Goal: Task Accomplishment & Management: Manage account settings

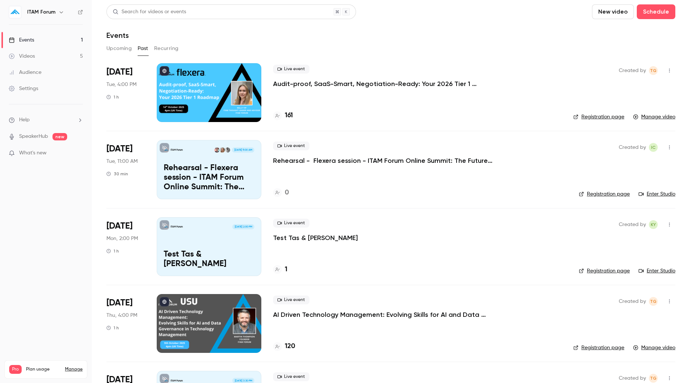
click at [664, 70] on button "button" at bounding box center [670, 71] width 12 height 12
click at [512, 52] on div at bounding box center [345, 191] width 690 height 383
click at [124, 47] on button "Upcoming" at bounding box center [118, 49] width 25 height 12
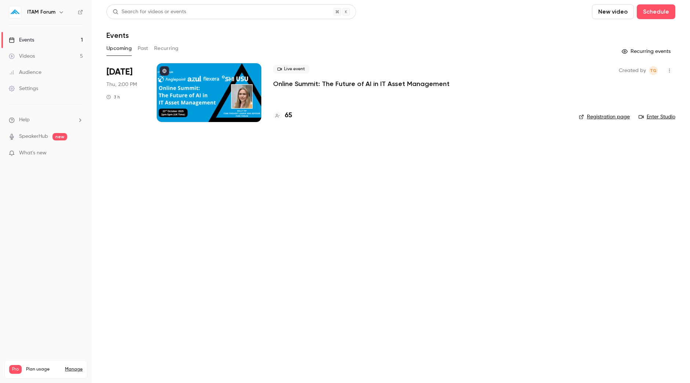
click at [673, 72] on button "button" at bounding box center [670, 71] width 12 height 12
click at [141, 45] on div at bounding box center [345, 191] width 690 height 383
click at [140, 47] on button "Past" at bounding box center [143, 49] width 11 height 12
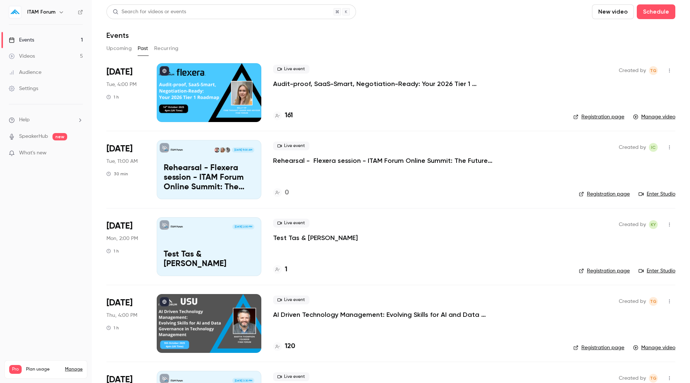
click at [389, 87] on p "Audit-proof, SaaS-Smart, Negotiation-Ready: Your 2026 Tier 1 Roadmap" at bounding box center [383, 83] width 220 height 9
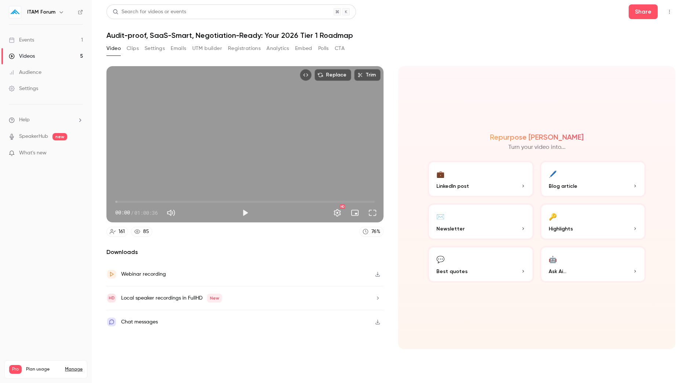
click at [237, 51] on button "Registrations" at bounding box center [244, 49] width 33 height 12
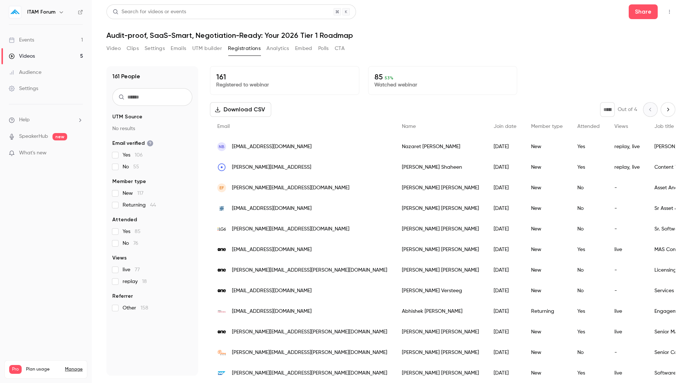
click at [104, 47] on main "Search for videos or events Share Audit-proof, SaaS-Smart, Negotiation-Ready: Y…" at bounding box center [391, 191] width 598 height 383
click at [107, 48] on button "Video" at bounding box center [113, 49] width 14 height 12
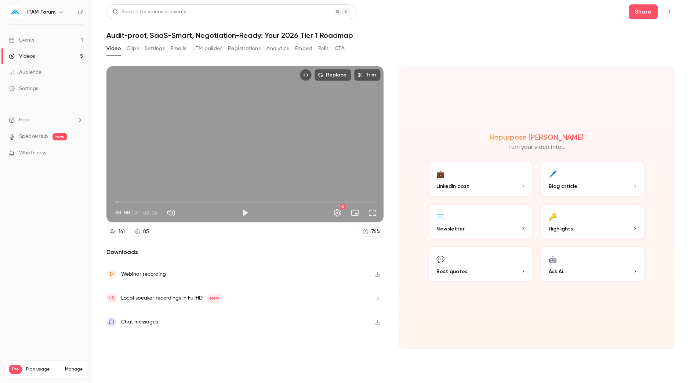
click at [30, 41] on div "Events" at bounding box center [21, 39] width 25 height 7
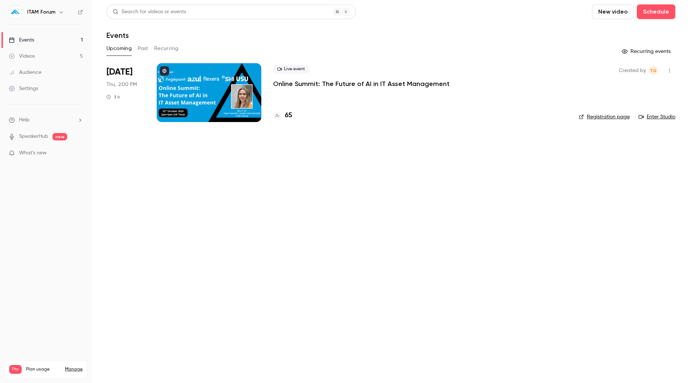
click at [404, 89] on div "Live event Online Summit: The Future of AI in IT Asset Management 65" at bounding box center [420, 92] width 294 height 59
click at [405, 85] on p "Online Summit: The Future of AI in IT Asset Management" at bounding box center [361, 83] width 177 height 9
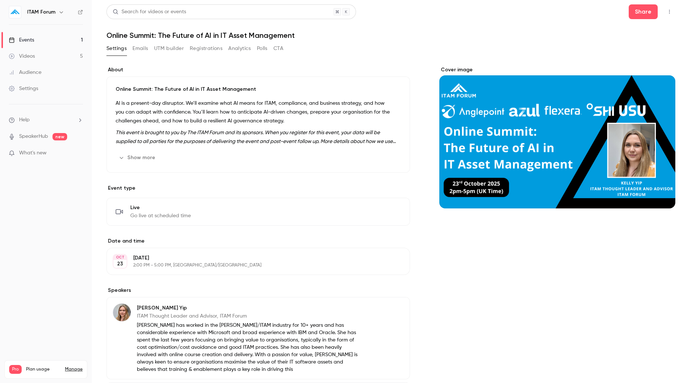
click at [303, 153] on div "Show more Edit" at bounding box center [258, 158] width 285 height 12
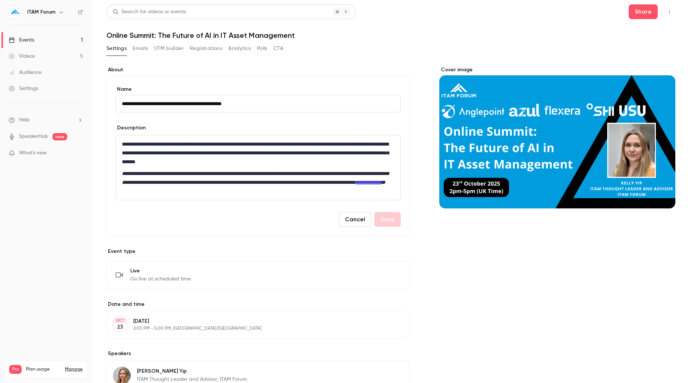
click at [344, 225] on button "Cancel" at bounding box center [355, 219] width 33 height 15
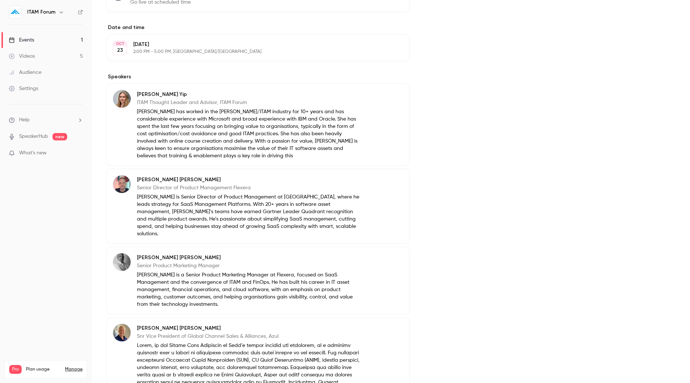
scroll to position [76, 0]
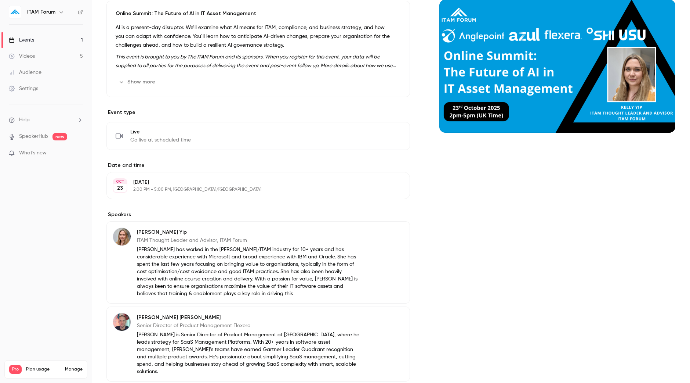
click at [47, 32] on link "Events 1" at bounding box center [46, 40] width 92 height 16
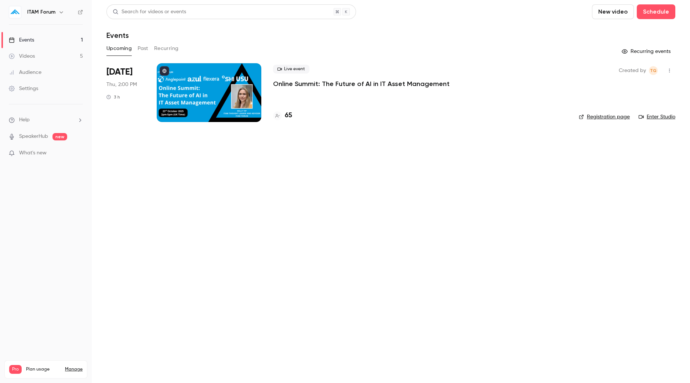
click at [7, 88] on link "Settings" at bounding box center [46, 88] width 92 height 16
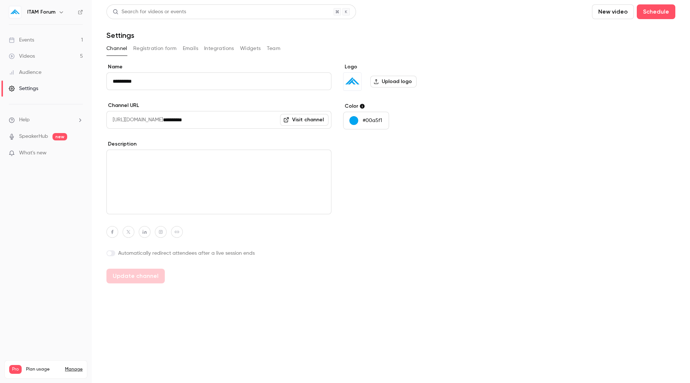
click at [163, 48] on button "Registration form" at bounding box center [155, 49] width 44 height 12
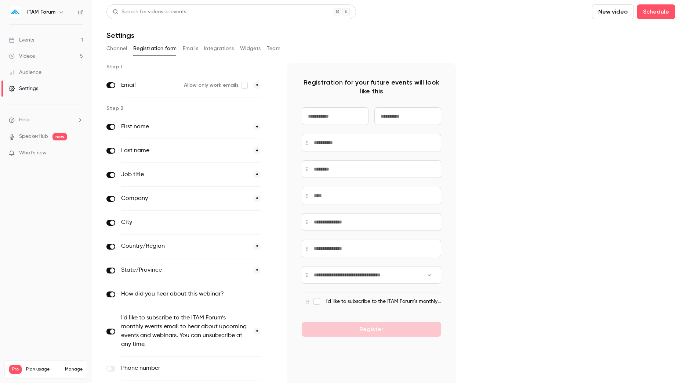
scroll to position [76, 0]
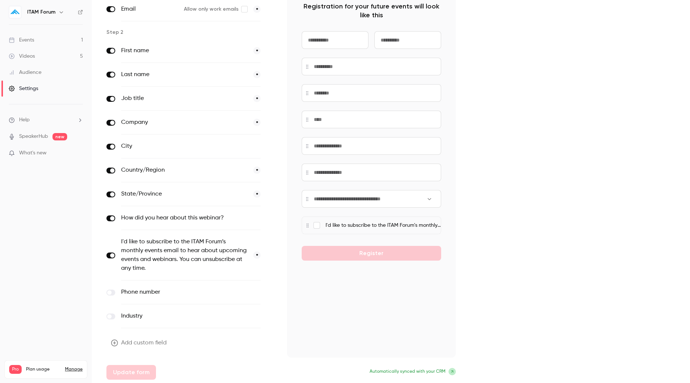
click at [128, 339] on button "Add custom field" at bounding box center [139, 342] width 66 height 15
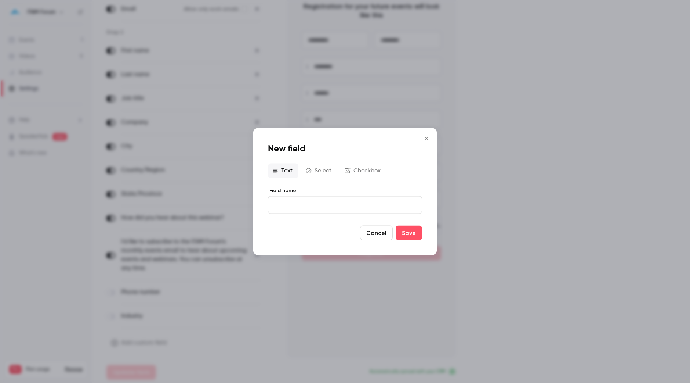
click at [321, 168] on button "Select" at bounding box center [319, 170] width 36 height 15
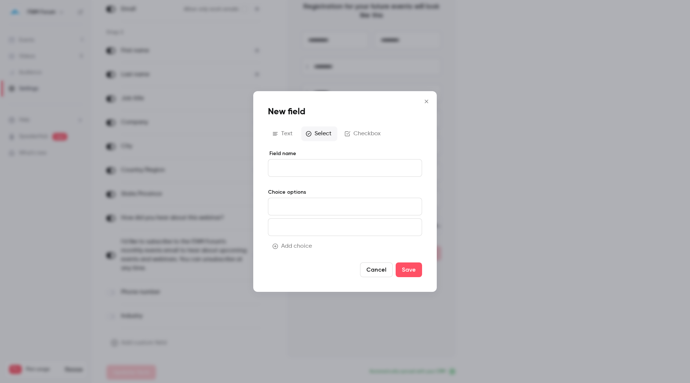
click at [382, 265] on button "Cancel" at bounding box center [376, 269] width 33 height 15
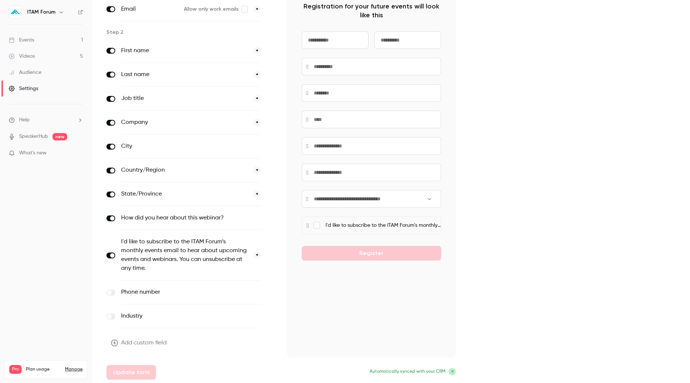
click at [157, 340] on button "Add custom field" at bounding box center [139, 342] width 66 height 15
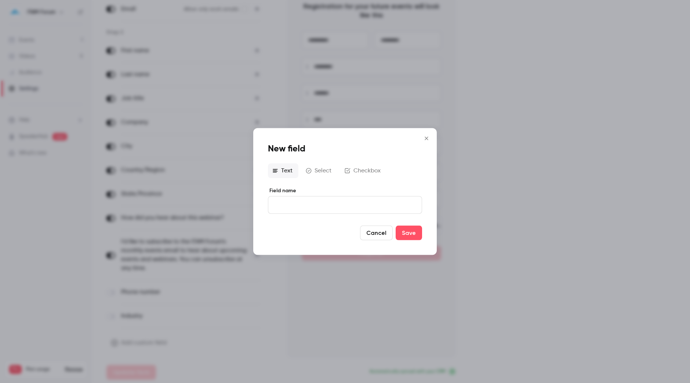
click at [366, 229] on button "Cancel" at bounding box center [376, 232] width 33 height 15
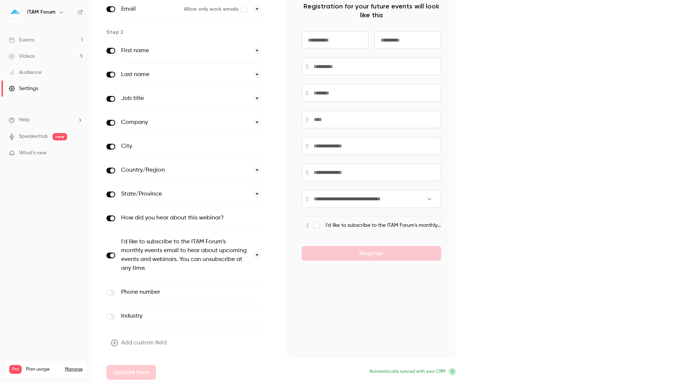
click at [53, 40] on link "Events 1" at bounding box center [46, 40] width 92 height 16
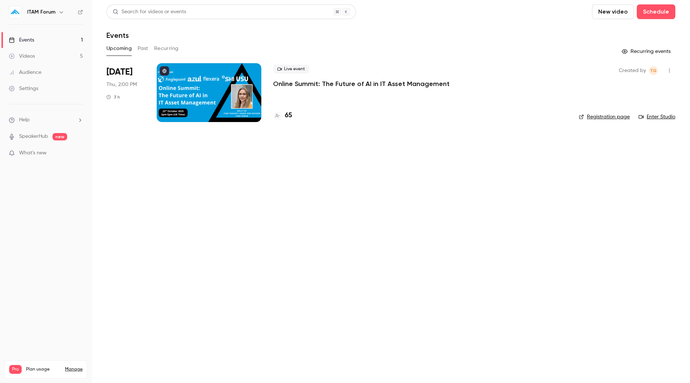
click at [183, 80] on div at bounding box center [209, 92] width 105 height 59
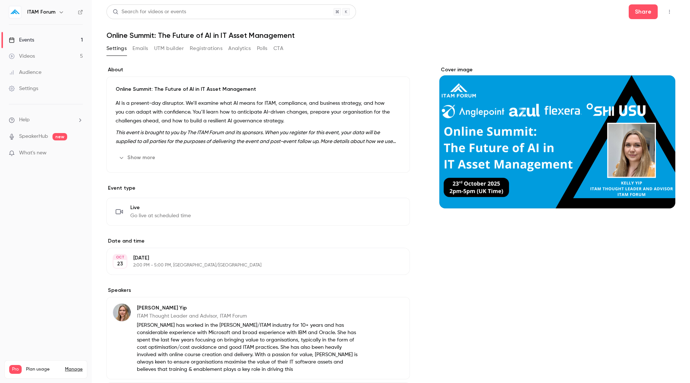
click at [259, 140] on em "This event is brought to you by The ITAM Forum and its sponsors. When you regis…" at bounding box center [256, 141] width 280 height 23
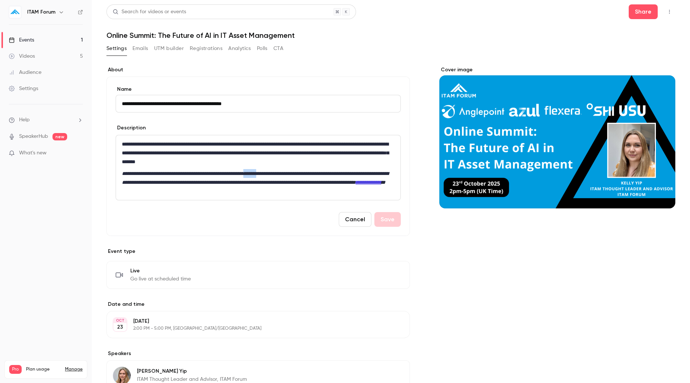
drag, startPoint x: 297, startPoint y: 173, endPoint x: 277, endPoint y: 175, distance: 20.2
click at [277, 175] on em "**********" at bounding box center [255, 178] width 267 height 14
click at [358, 171] on em "**********" at bounding box center [255, 178] width 267 height 14
click at [351, 174] on em "**********" at bounding box center [255, 178] width 267 height 14
drag, startPoint x: 166, startPoint y: 182, endPoint x: 154, endPoint y: 182, distance: 12.1
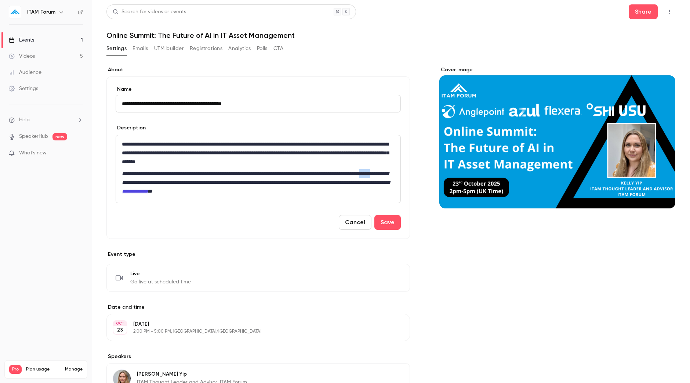
click at [154, 182] on em "**********" at bounding box center [256, 178] width 269 height 14
click at [378, 217] on button "Save" at bounding box center [387, 222] width 26 height 15
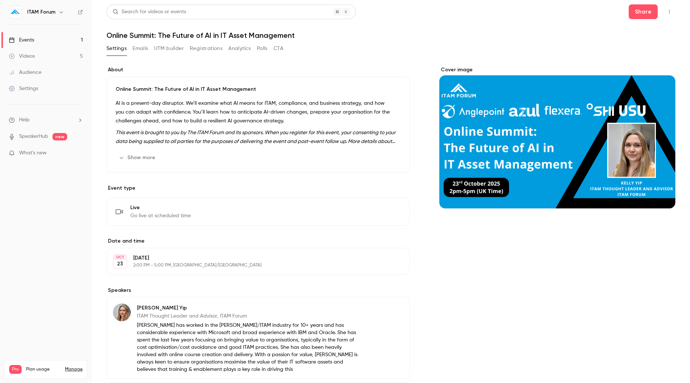
click at [34, 36] on div "Events" at bounding box center [21, 39] width 25 height 7
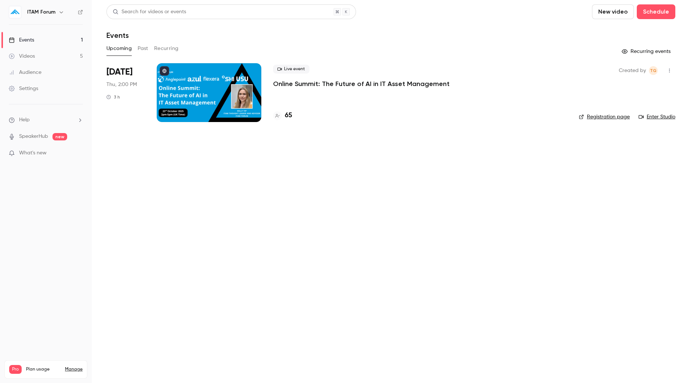
click at [334, 85] on p "Online Summit: The Future of AI in IT Asset Management" at bounding box center [361, 83] width 177 height 9
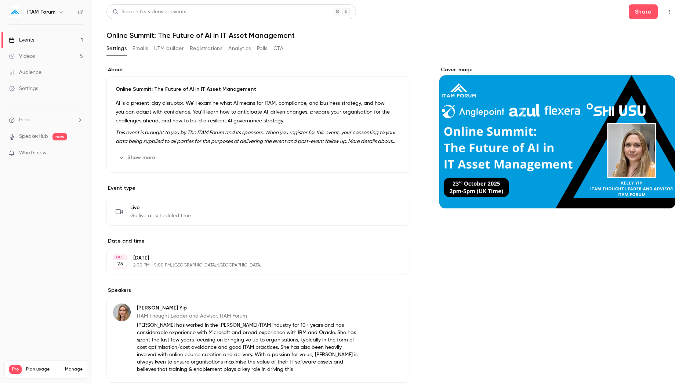
click at [64, 40] on link "Events 1" at bounding box center [46, 40] width 92 height 16
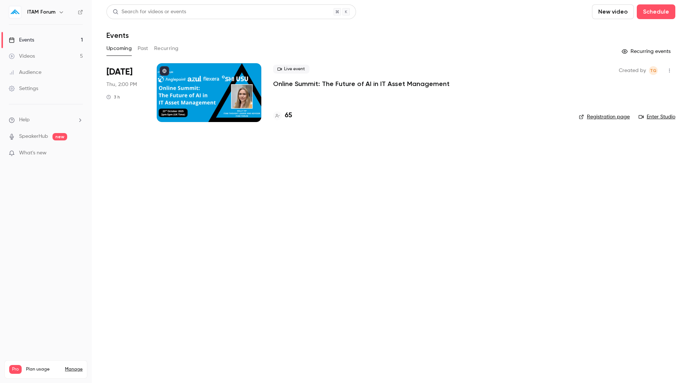
click at [604, 119] on link "Registration page" at bounding box center [604, 116] width 51 height 7
click at [47, 56] on link "Videos 5" at bounding box center [46, 56] width 92 height 16
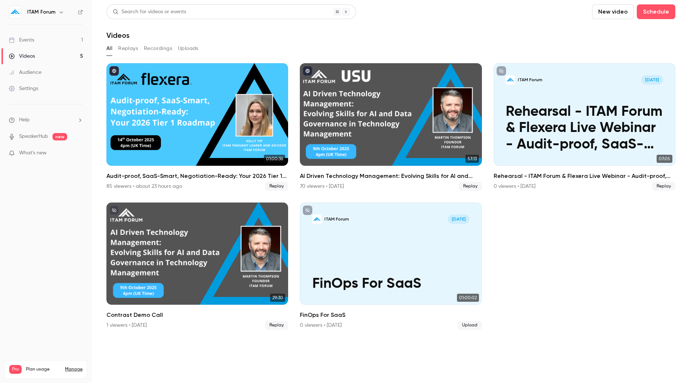
click at [29, 39] on div "Events" at bounding box center [21, 39] width 25 height 7
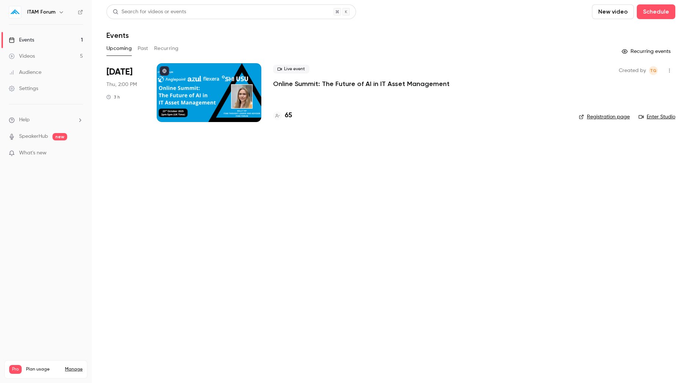
click at [140, 46] on button "Past" at bounding box center [143, 49] width 11 height 12
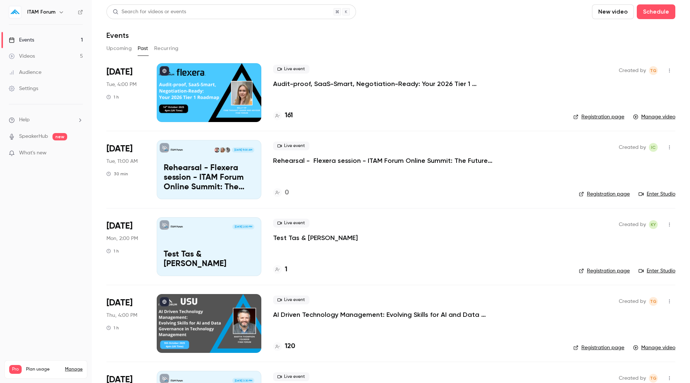
click at [592, 115] on link "Registration page" at bounding box center [598, 116] width 51 height 7
click at [334, 84] on p "Audit-proof, SaaS-Smart, Negotiation-Ready: Your 2026 Tier 1 Roadmap" at bounding box center [383, 83] width 220 height 9
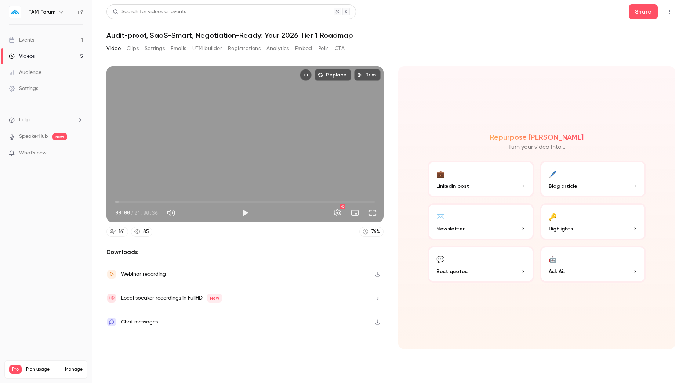
click at [29, 43] on div "Events" at bounding box center [21, 39] width 25 height 7
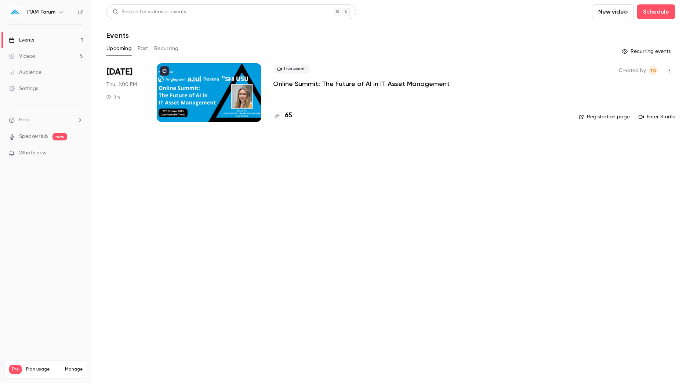
click at [359, 85] on p "Online Summit: The Future of AI in IT Asset Management" at bounding box center [361, 83] width 177 height 9
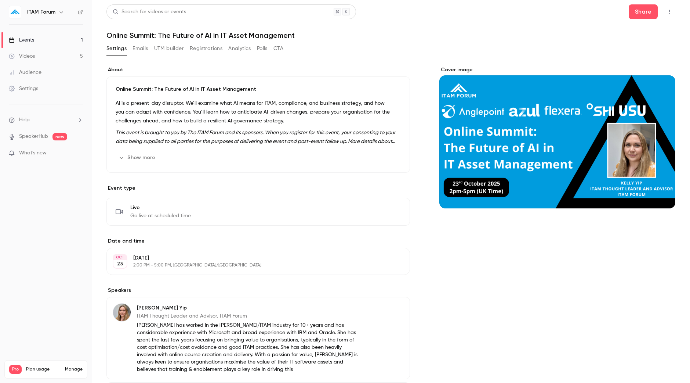
click at [306, 127] on div "AI is a present-day disruptor. We’ll examine what AI means for ITAM, compliance…" at bounding box center [258, 122] width 285 height 47
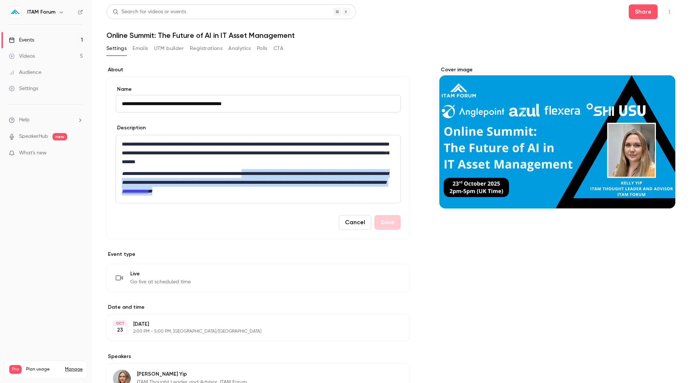
drag, startPoint x: 274, startPoint y: 171, endPoint x: 312, endPoint y: 195, distance: 45.4
click at [312, 195] on div "**********" at bounding box center [258, 169] width 285 height 68
copy p "**********"
click at [346, 215] on button "Cancel" at bounding box center [355, 222] width 33 height 15
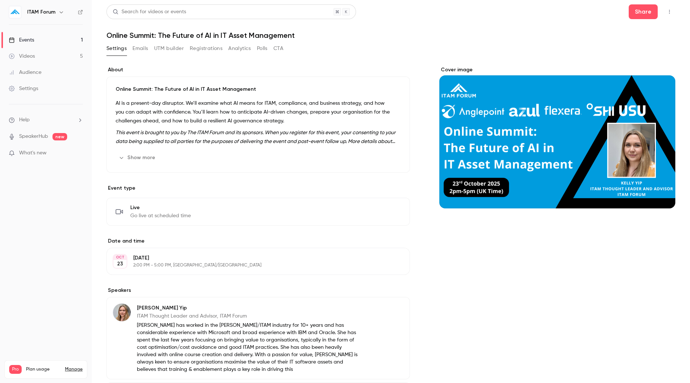
click at [66, 44] on link "Events 1" at bounding box center [46, 40] width 92 height 16
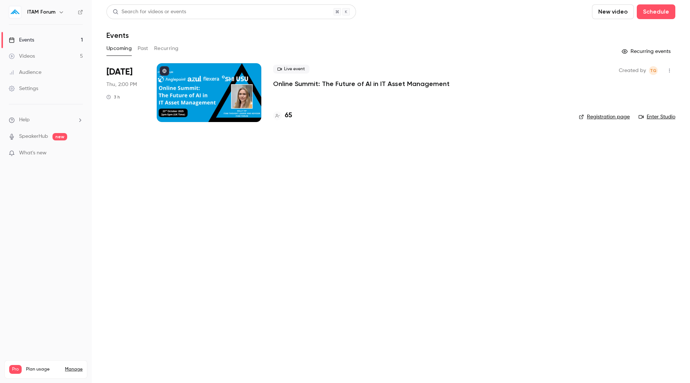
click at [143, 52] on button "Past" at bounding box center [143, 49] width 11 height 12
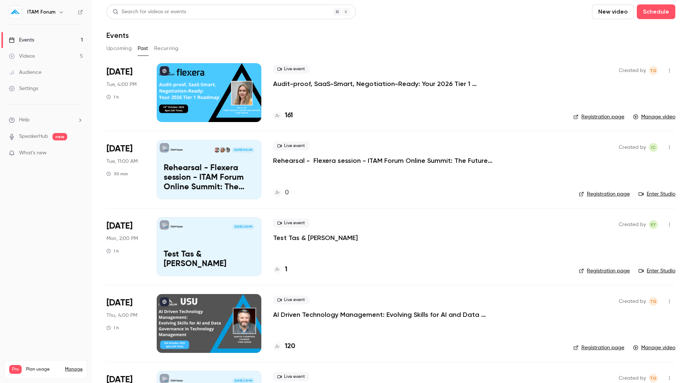
click at [332, 85] on p "Audit-proof, SaaS-Smart, Negotiation-Ready: Your 2026 Tier 1 Roadmap" at bounding box center [383, 83] width 220 height 9
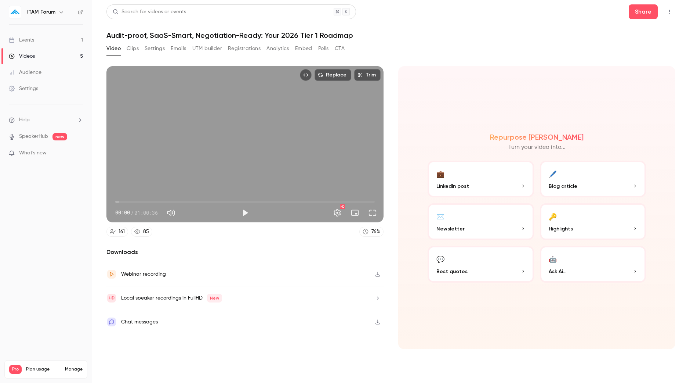
click at [71, 36] on link "Events 1" at bounding box center [46, 40] width 92 height 16
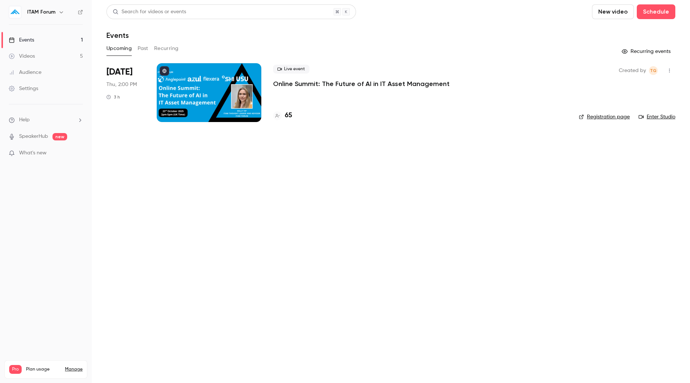
click at [143, 51] on button "Past" at bounding box center [143, 49] width 11 height 12
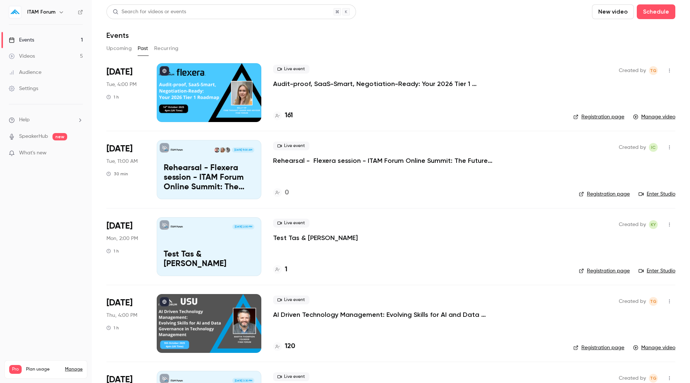
click at [591, 115] on link "Registration page" at bounding box center [598, 116] width 51 height 7
click at [58, 41] on link "Events 1" at bounding box center [46, 40] width 92 height 16
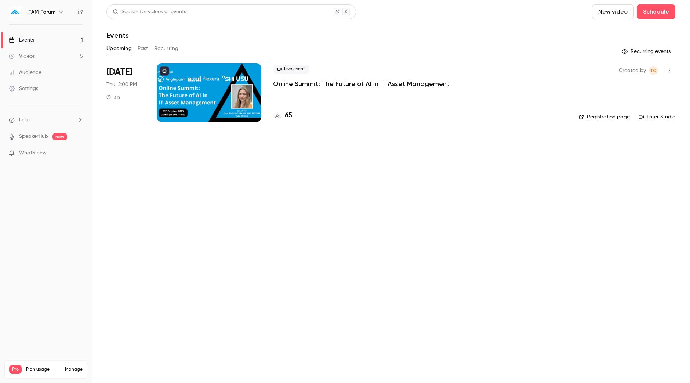
click at [300, 87] on p "Online Summit: The Future of AI in IT Asset Management" at bounding box center [361, 83] width 177 height 9
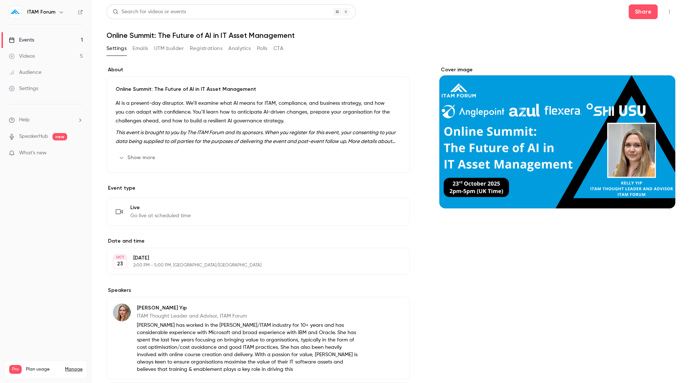
click at [309, 144] on p "This event is brought to you by The ITAM Forum and its sponsors. When you regis…" at bounding box center [258, 137] width 285 height 18
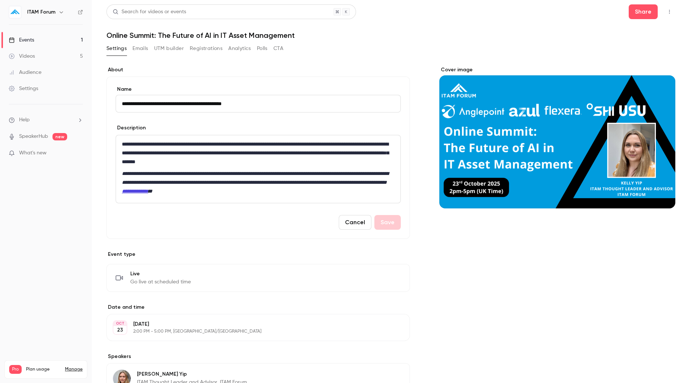
click at [360, 169] on p "**********" at bounding box center [258, 182] width 273 height 26
click at [361, 169] on p "**********" at bounding box center [258, 182] width 273 height 26
click at [390, 226] on button "Save" at bounding box center [387, 222] width 26 height 15
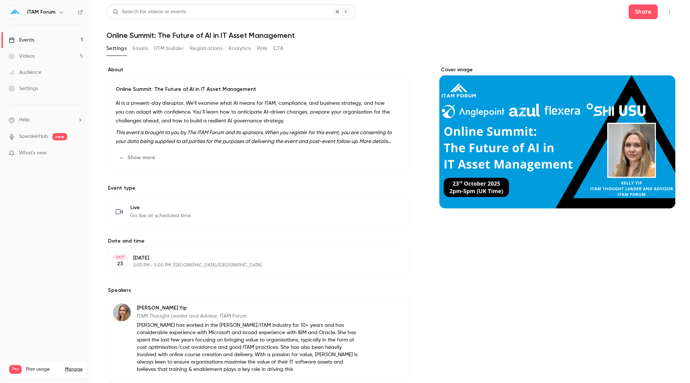
click at [29, 37] on div "Events" at bounding box center [21, 39] width 25 height 7
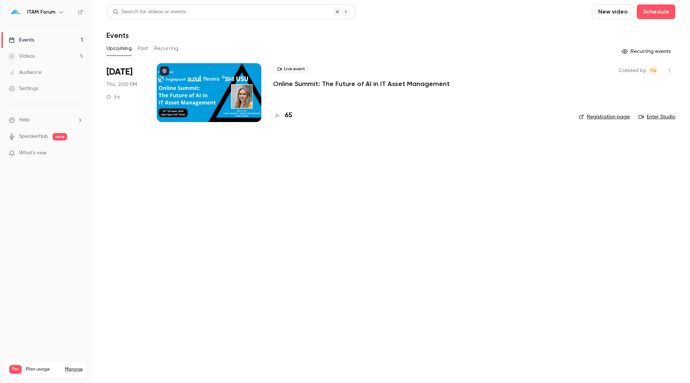
click at [143, 50] on button "Past" at bounding box center [143, 49] width 11 height 12
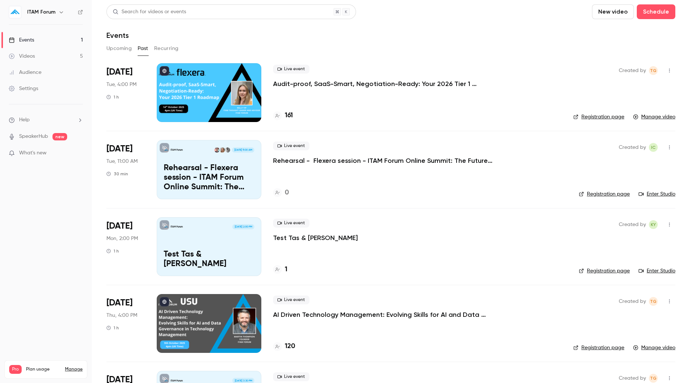
click at [586, 116] on link "Registration page" at bounding box center [598, 116] width 51 height 7
click at [667, 69] on icon "button" at bounding box center [670, 70] width 6 height 5
click at [463, 84] on div at bounding box center [345, 191] width 690 height 383
click at [123, 48] on button "Upcoming" at bounding box center [118, 49] width 25 height 12
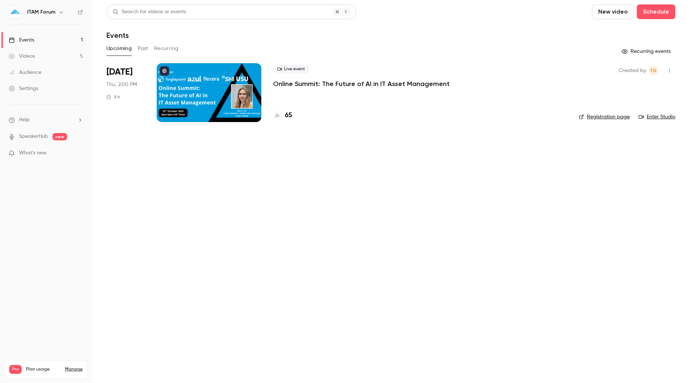
click at [290, 98] on div "Live event Online Summit: The Future of AI in IT Asset Management 65" at bounding box center [420, 92] width 294 height 59
click at [292, 84] on p "Online Summit: The Future of AI in IT Asset Management" at bounding box center [361, 83] width 177 height 9
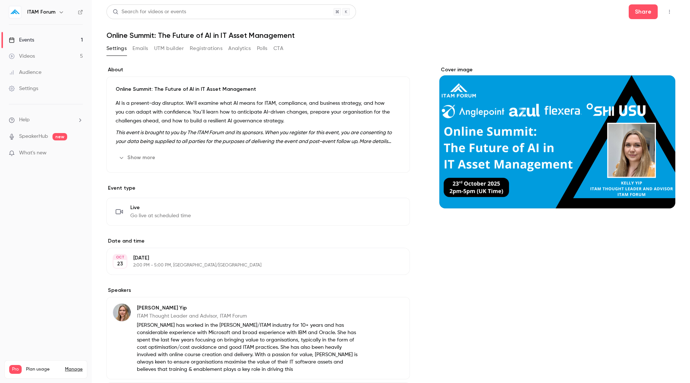
click at [143, 49] on button "Emails" at bounding box center [140, 49] width 15 height 12
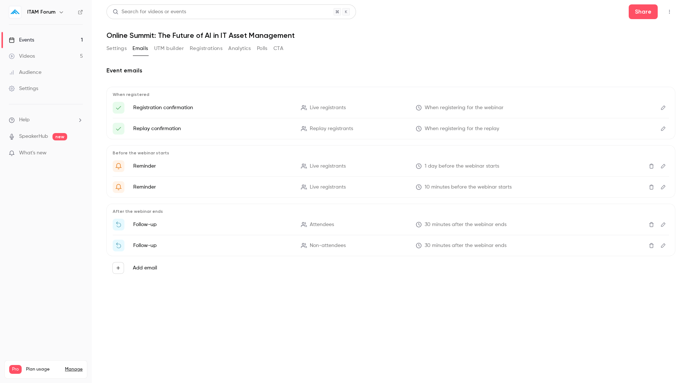
click at [127, 52] on div "Settings Emails UTM builder Registrations Analytics Polls CTA" at bounding box center [194, 49] width 177 height 12
click at [21, 36] on link "Events 1" at bounding box center [46, 40] width 92 height 16
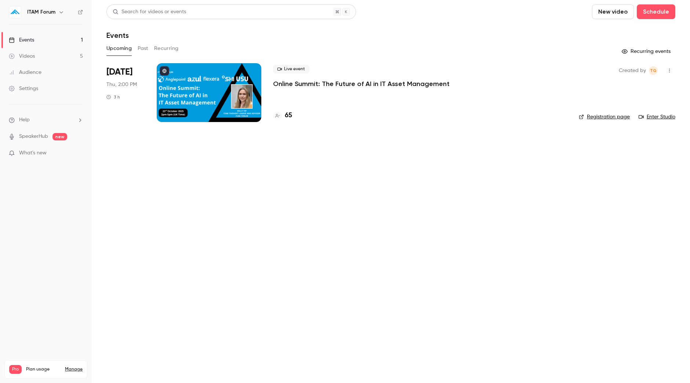
click at [144, 43] on button "Past" at bounding box center [143, 49] width 11 height 12
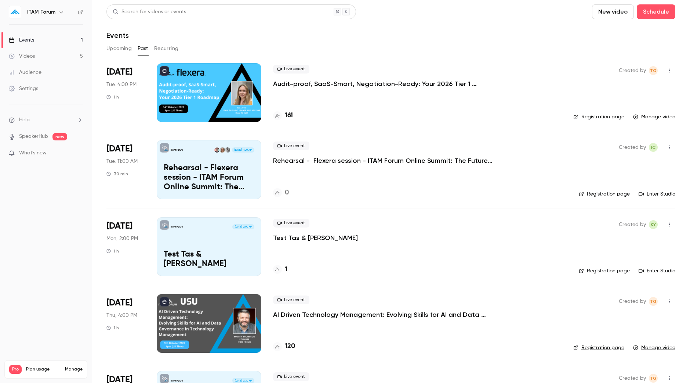
click at [317, 83] on p "Audit-proof, SaaS-Smart, Negotiation-Ready: Your 2026 Tier 1 Roadmap" at bounding box center [383, 83] width 220 height 9
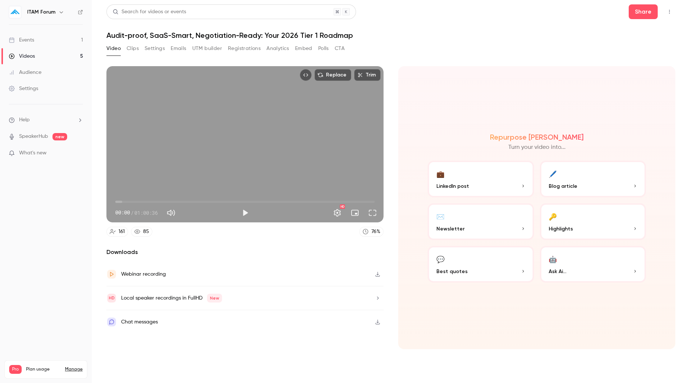
click at [72, 41] on link "Events 1" at bounding box center [46, 40] width 92 height 16
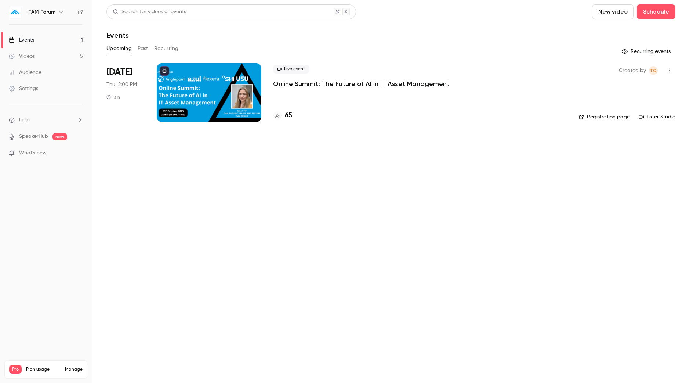
drag, startPoint x: 290, startPoint y: 82, endPoint x: 169, endPoint y: 73, distance: 121.4
click at [169, 73] on div at bounding box center [209, 92] width 105 height 59
click at [669, 68] on icon "button" at bounding box center [670, 70] width 6 height 5
click at [634, 68] on div at bounding box center [345, 191] width 690 height 383
click at [20, 45] on link "Events 1" at bounding box center [46, 40] width 92 height 16
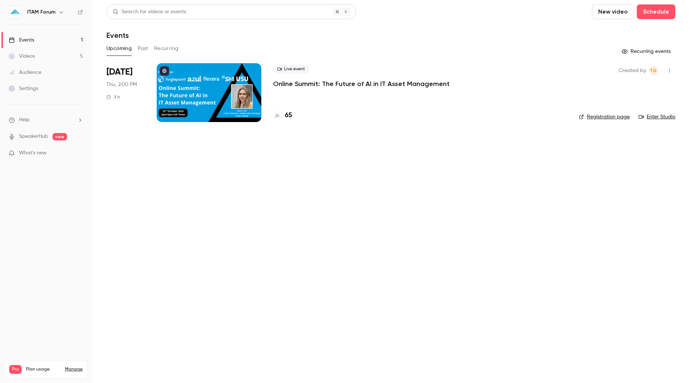
click at [48, 114] on ul "Help SpeakerHub new What's new" at bounding box center [46, 137] width 92 height 66
click at [48, 118] on li "Help" at bounding box center [46, 120] width 74 height 8
click at [120, 117] on link "Talk to [GEOGRAPHIC_DATA]" at bounding box center [135, 111] width 80 height 19
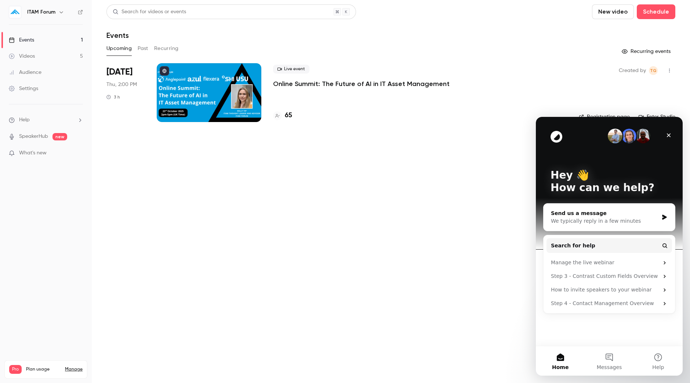
click at [626, 215] on div "Send us a message" at bounding box center [605, 213] width 108 height 8
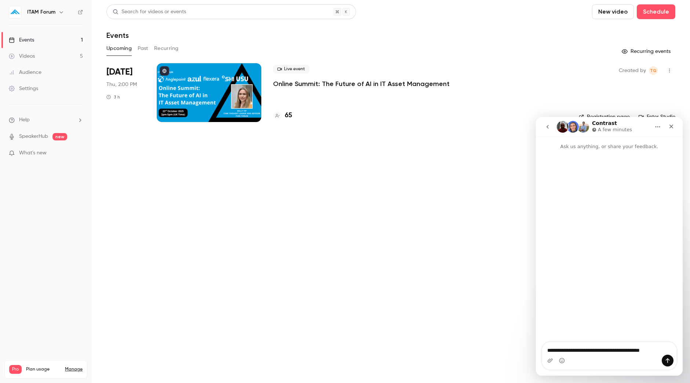
type textarea "**********"
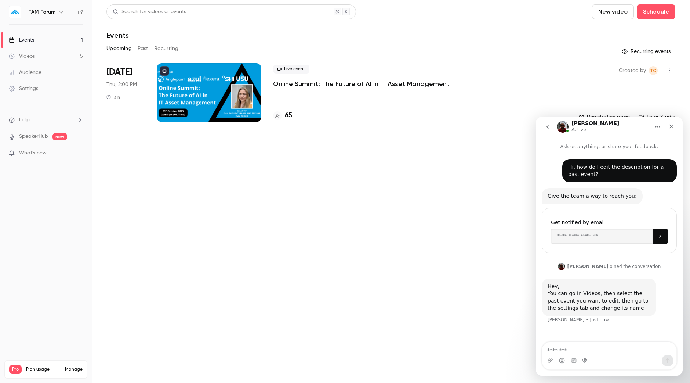
click at [34, 56] on div "Videos" at bounding box center [22, 55] width 26 height 7
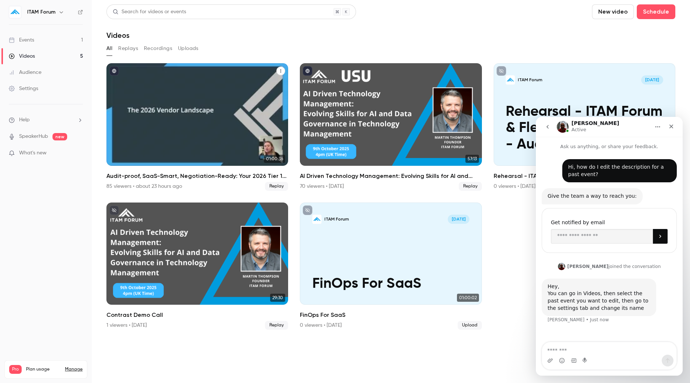
click at [138, 102] on div "Audit-proof, SaaS-Smart, Negotiation-Ready: Your 2026 Tier 1 Roadmap" at bounding box center [197, 114] width 182 height 102
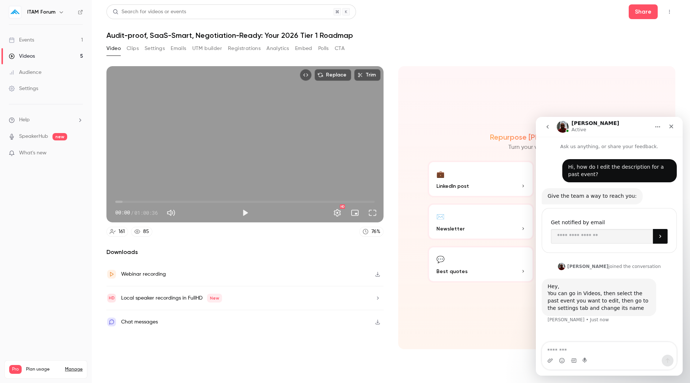
click at [671, 10] on icon "Top Bar Actions" at bounding box center [670, 11] width 6 height 5
click at [423, 50] on div at bounding box center [345, 191] width 690 height 383
click at [160, 51] on button "Settings" at bounding box center [155, 49] width 20 height 12
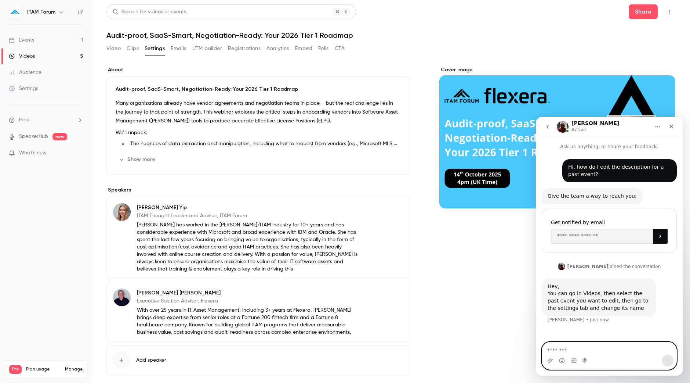
click at [584, 349] on textarea "Message…" at bounding box center [609, 348] width 134 height 12
type textarea "**********"
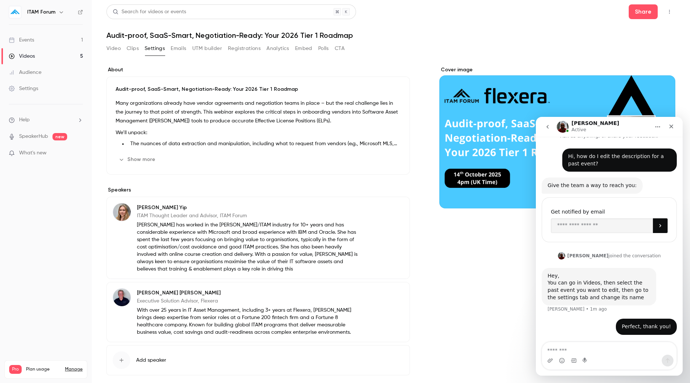
click at [56, 35] on link "Events 1" at bounding box center [46, 40] width 92 height 16
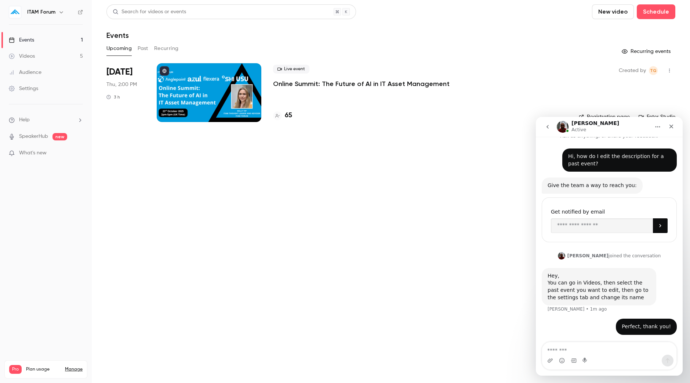
click at [195, 78] on div at bounding box center [209, 92] width 105 height 59
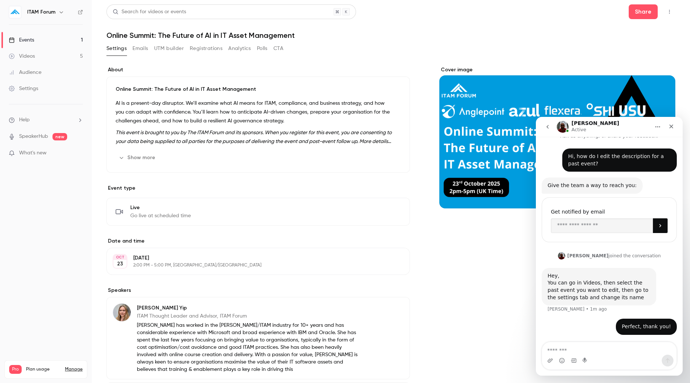
click at [214, 137] on p "This event is brought to you by The ITAM Forum and its sponsors. When you regis…" at bounding box center [258, 137] width 285 height 18
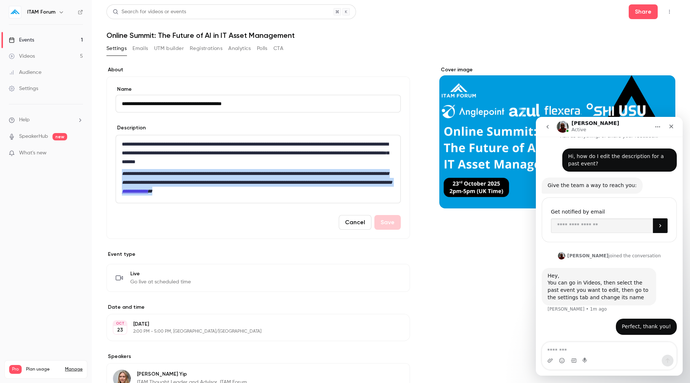
drag, startPoint x: 348, startPoint y: 195, endPoint x: 117, endPoint y: 173, distance: 231.2
click at [117, 173] on div "**********" at bounding box center [258, 169] width 285 height 68
click at [360, 220] on button "Cancel" at bounding box center [355, 222] width 33 height 15
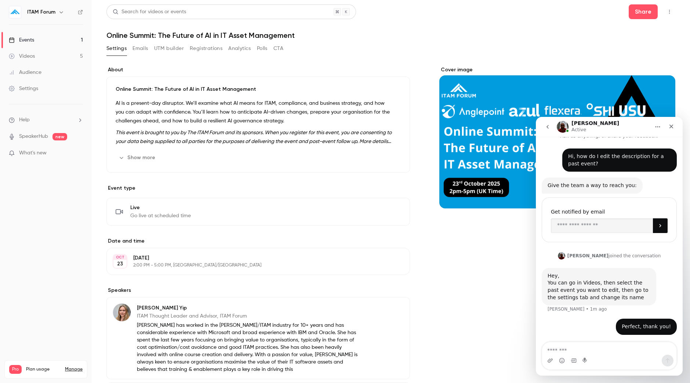
click at [12, 52] on link "Videos 5" at bounding box center [46, 56] width 92 height 16
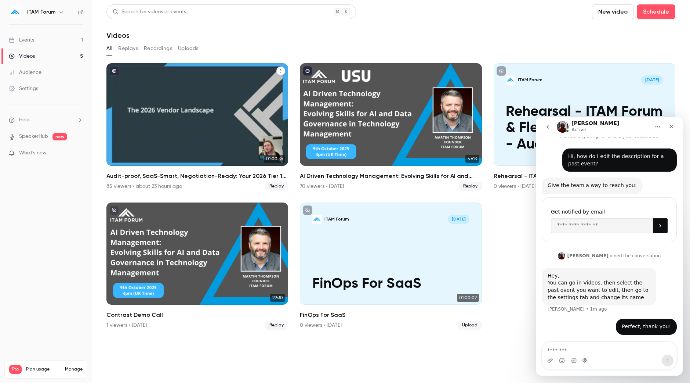
click at [185, 127] on div "Audit-proof, SaaS-Smart, Negotiation-Ready: Your 2026 Tier 1 Roadmap" at bounding box center [197, 114] width 182 height 102
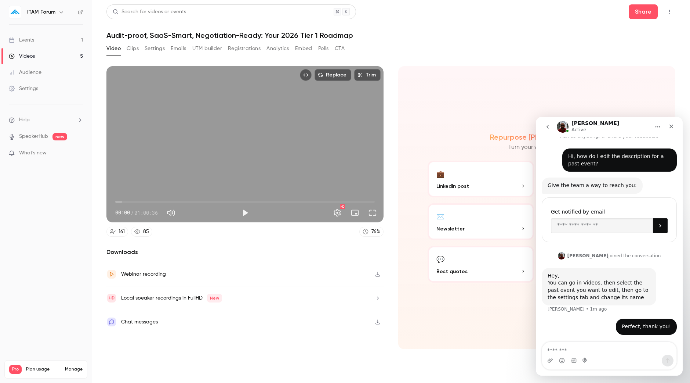
click at [163, 46] on button "Settings" at bounding box center [155, 49] width 20 height 12
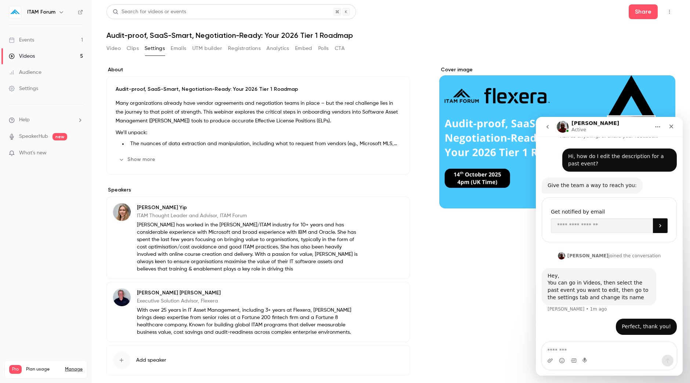
click at [215, 149] on div "Audit-proof, SaaS-Smart, Negotiation-Ready: Your 2026 Tier 1 Roadmap Many organ…" at bounding box center [258, 125] width 304 height 98
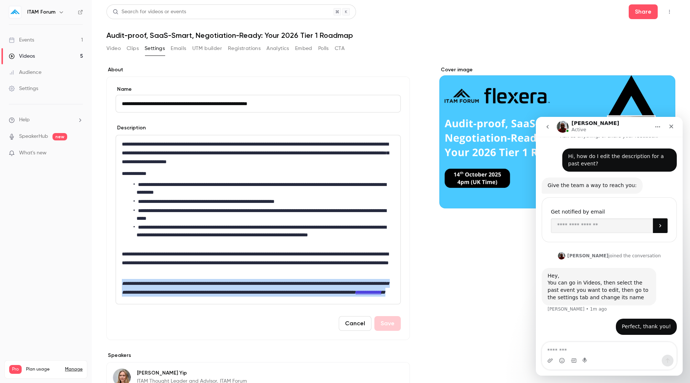
drag, startPoint x: 264, startPoint y: 300, endPoint x: 112, endPoint y: 286, distance: 153.3
click at [112, 286] on div "**********" at bounding box center [258, 207] width 304 height 263
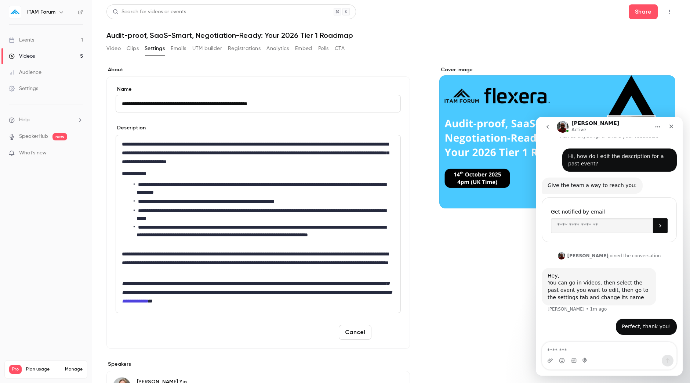
click at [382, 330] on button "Save" at bounding box center [387, 332] width 26 height 15
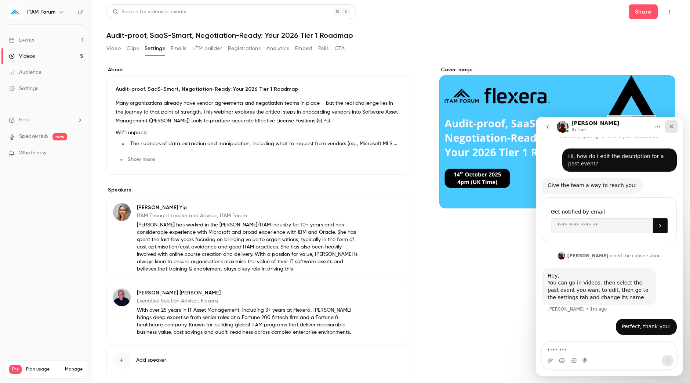
click at [672, 127] on icon "Close" at bounding box center [672, 126] width 4 height 4
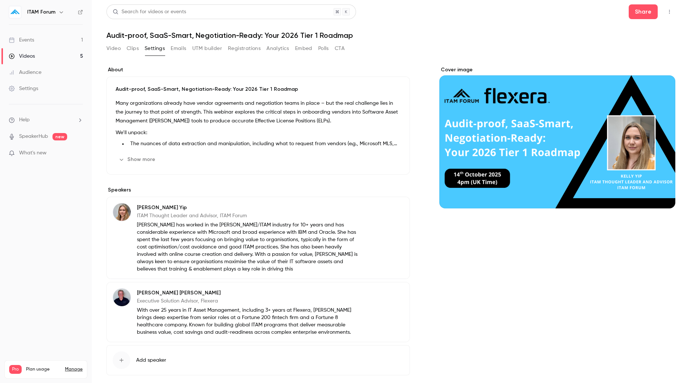
scroll to position [11, 0]
click at [28, 117] on span "Help" at bounding box center [24, 120] width 11 height 8
click at [129, 105] on link "Talk to [GEOGRAPHIC_DATA]" at bounding box center [135, 111] width 80 height 19
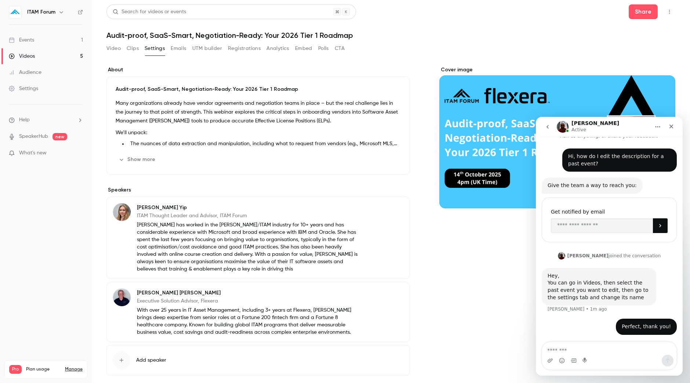
click at [591, 344] on textarea "Message…" at bounding box center [609, 348] width 134 height 12
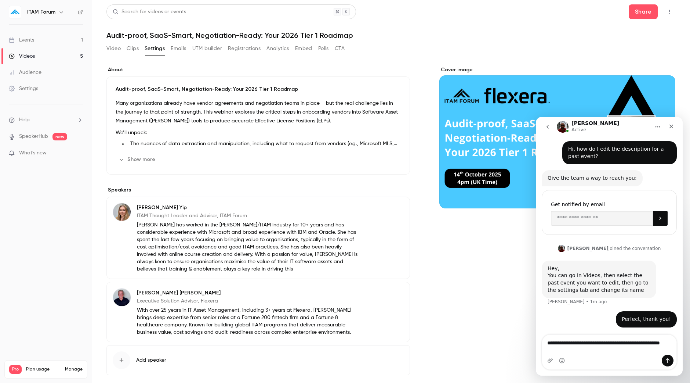
type textarea "**********"
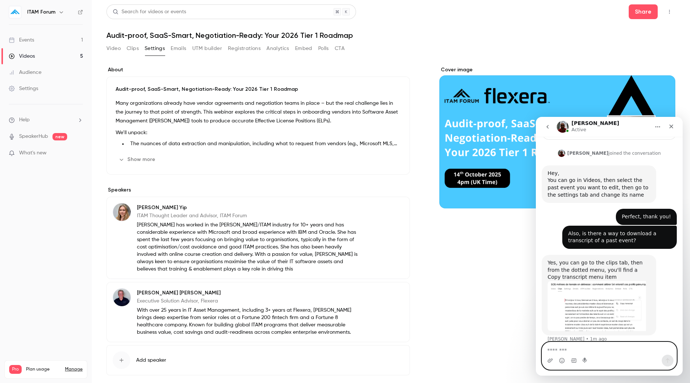
scroll to position [121, 0]
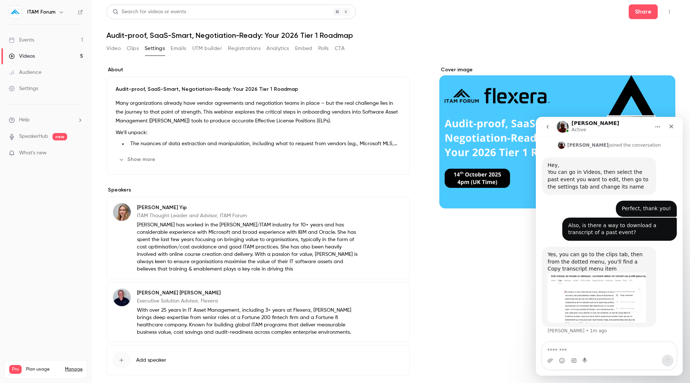
click at [136, 51] on button "Clips" at bounding box center [133, 49] width 12 height 12
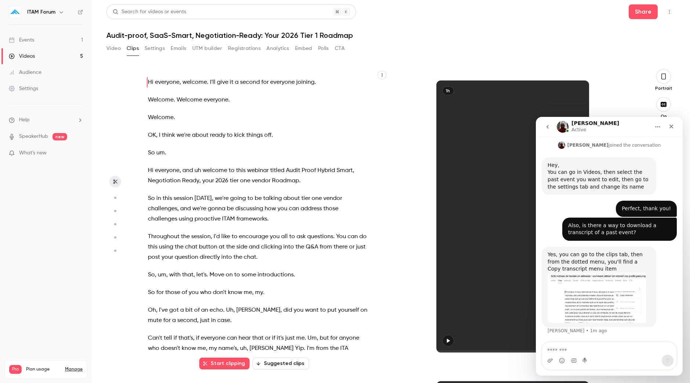
click at [382, 77] on icon "button" at bounding box center [382, 75] width 4 height 4
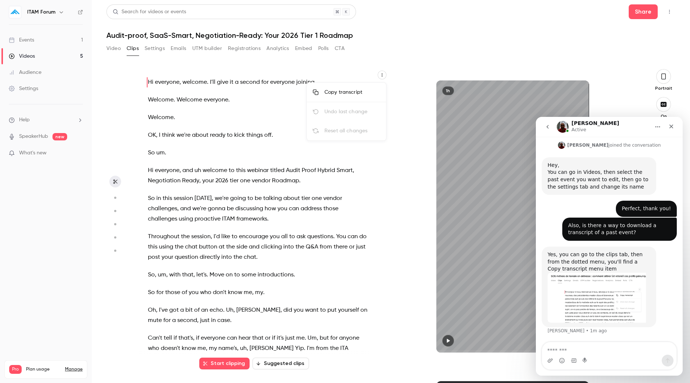
click at [337, 92] on div "Copy transcript" at bounding box center [353, 91] width 56 height 7
click at [561, 349] on textarea "Message…" at bounding box center [609, 348] width 134 height 12
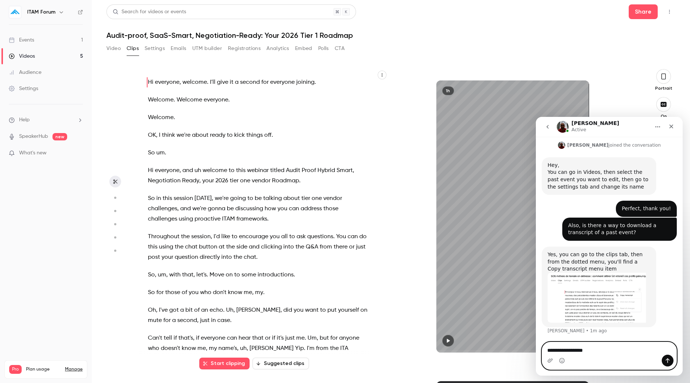
type textarea "**********"
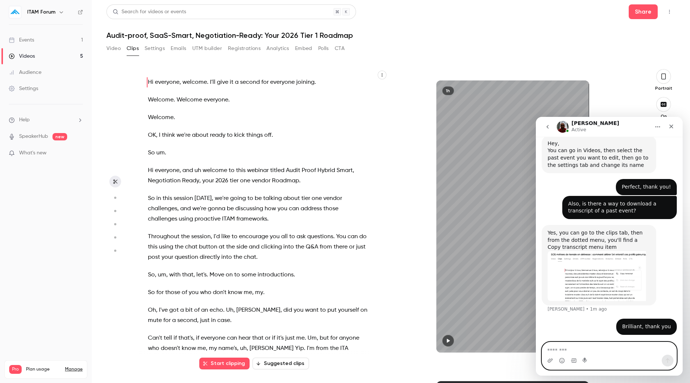
scroll to position [5, 0]
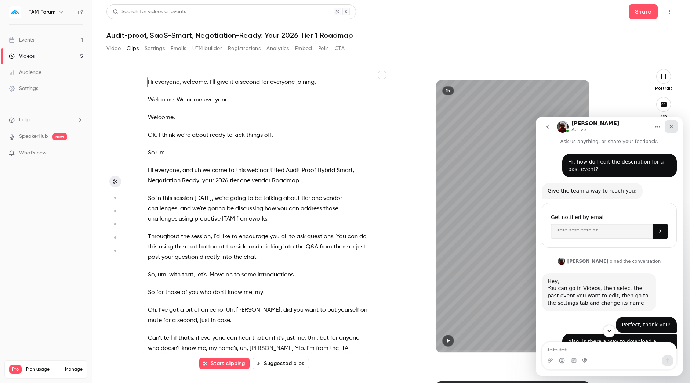
click at [673, 122] on div "Close" at bounding box center [671, 126] width 13 height 13
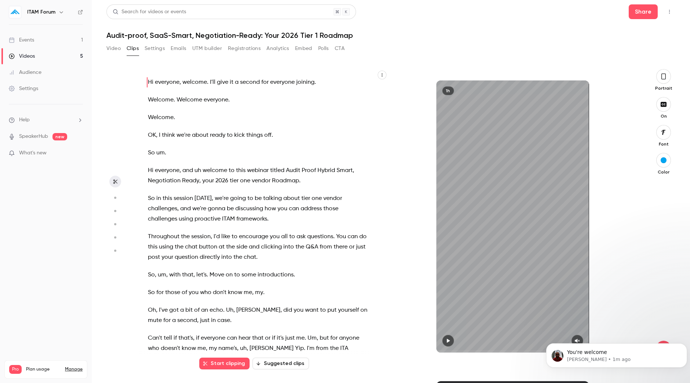
scroll to position [0, 0]
click at [245, 203] on span "discussing" at bounding box center [249, 208] width 28 height 10
click at [239, 210] on span "discussing" at bounding box center [249, 208] width 28 height 10
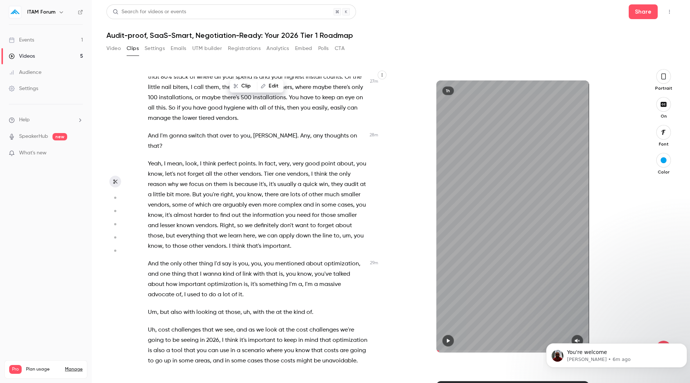
scroll to position [4406, 0]
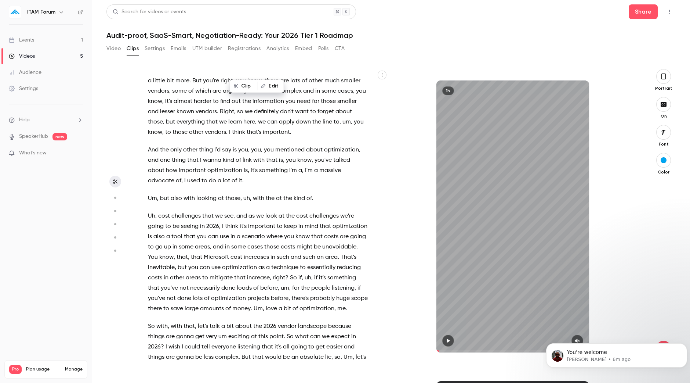
click at [181, 186] on span "of" at bounding box center [179, 180] width 6 height 10
click at [186, 184] on span at bounding box center [186, 181] width 1 height 6
click at [278, 126] on span "can" at bounding box center [272, 121] width 10 height 10
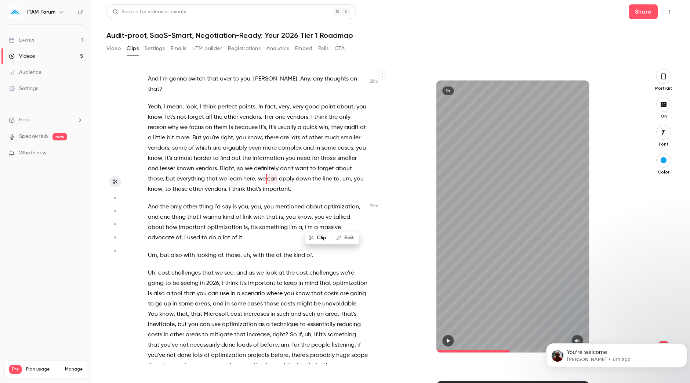
scroll to position [4348, 0]
click at [323, 113] on span "point" at bounding box center [328, 108] width 14 height 10
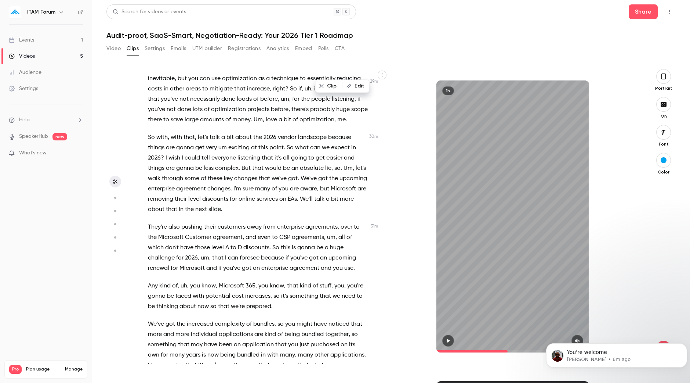
scroll to position [4596, 0]
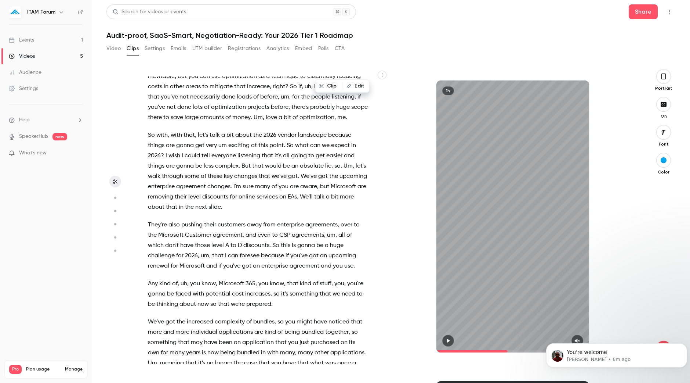
click at [248, 151] on span "exciting" at bounding box center [238, 145] width 21 height 10
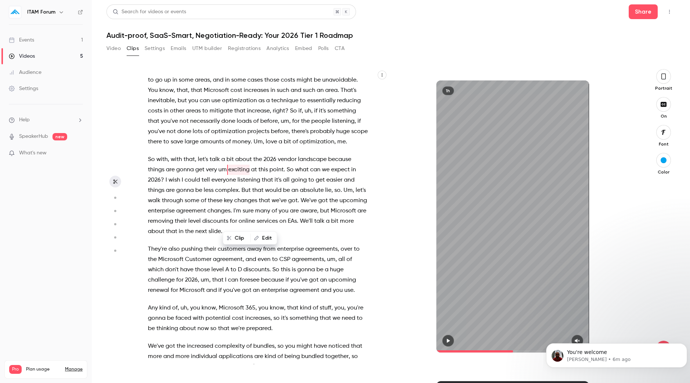
click at [264, 235] on button "Edit" at bounding box center [263, 238] width 25 height 12
click at [376, 202] on div "Hi everyone , welcome . I'll give it a second for everyone joining . Welcome . …" at bounding box center [262, 219] width 246 height 287
click at [240, 175] on span "exciting" at bounding box center [238, 169] width 21 height 10
click at [231, 238] on icon "button" at bounding box center [229, 237] width 5 height 5
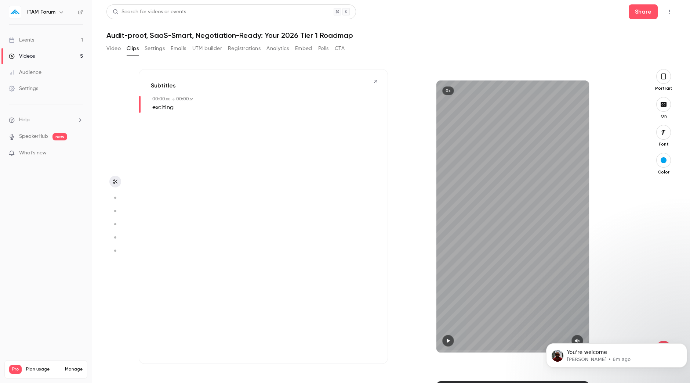
click at [376, 83] on icon "button" at bounding box center [376, 81] width 6 height 5
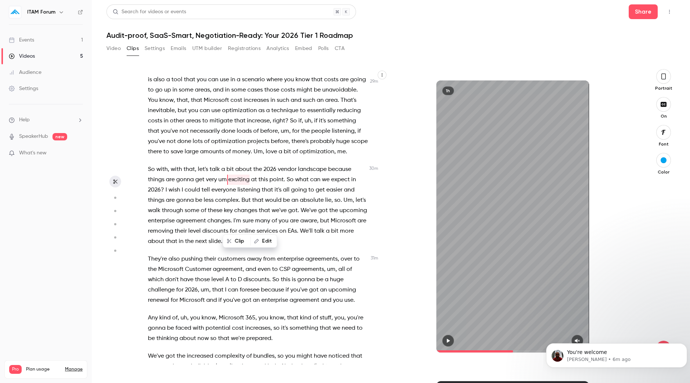
scroll to position [4554, 0]
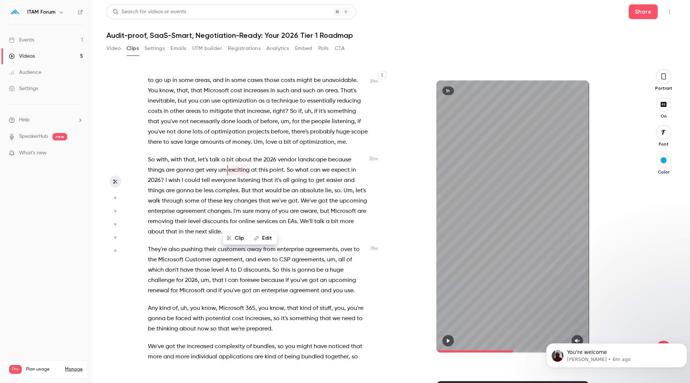
click at [211, 175] on span "very" at bounding box center [211, 170] width 11 height 10
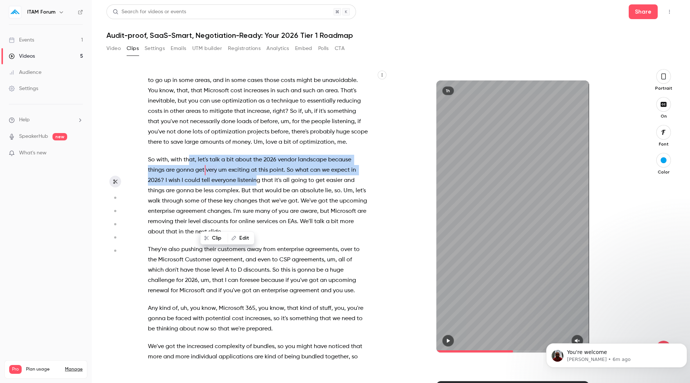
drag, startPoint x: 187, startPoint y: 211, endPoint x: 256, endPoint y: 225, distance: 70.1
click at [256, 225] on p "So with , with that , let's talk a bit about the 2026 vendor landscape because …" at bounding box center [258, 196] width 220 height 82
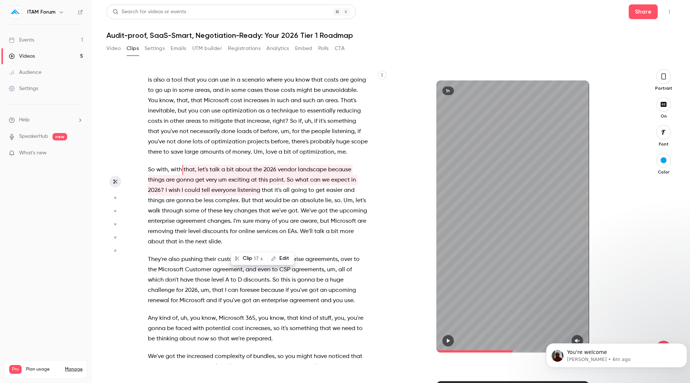
click at [232, 155] on span at bounding box center [231, 152] width 1 height 6
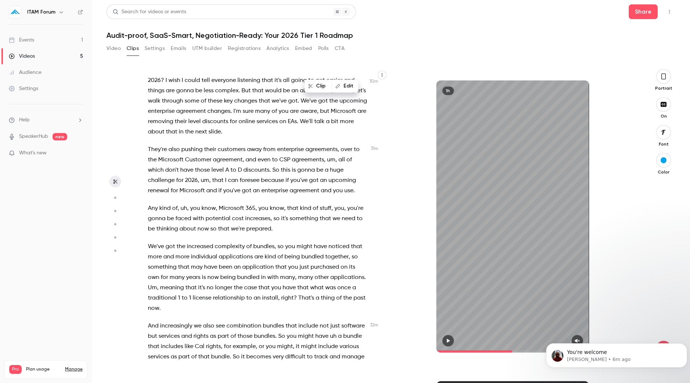
scroll to position [4929, 0]
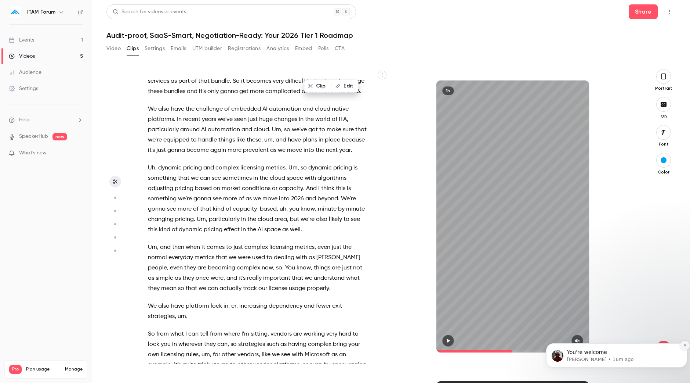
click at [684, 345] on icon "Dismiss notification" at bounding box center [685, 345] width 4 height 4
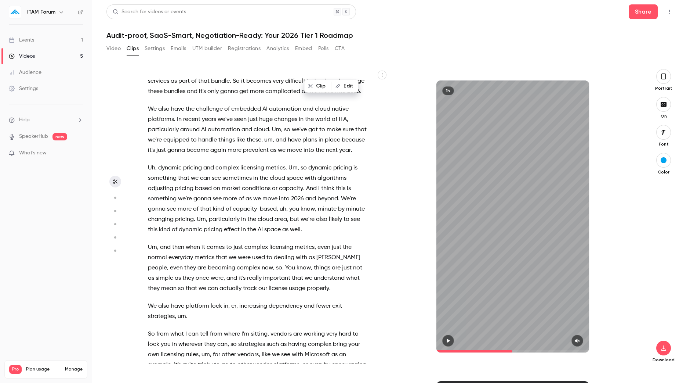
click at [170, 124] on span "platforms" at bounding box center [161, 119] width 26 height 10
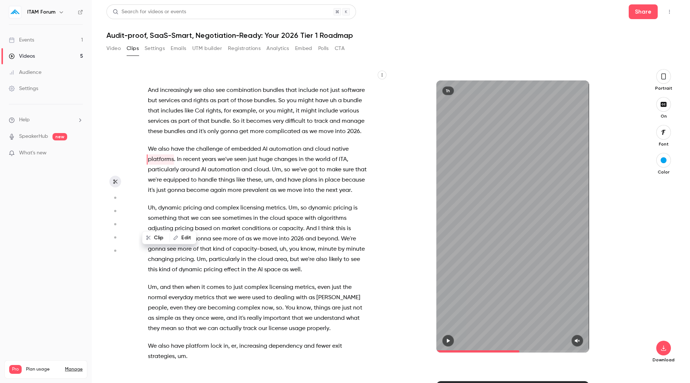
click at [379, 75] on button "button" at bounding box center [382, 74] width 9 height 9
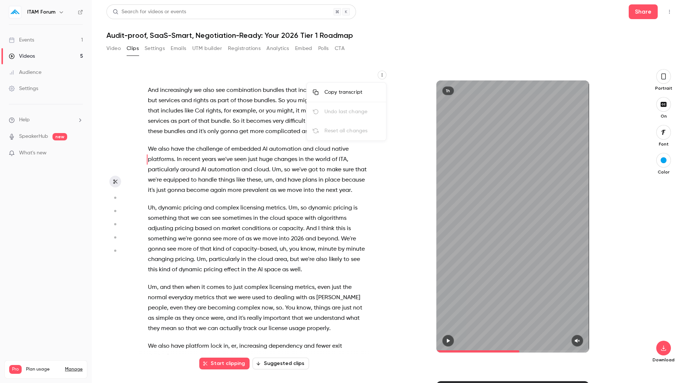
type input "******"
click at [402, 65] on div at bounding box center [345, 191] width 690 height 383
